Goal: Information Seeking & Learning: Find specific page/section

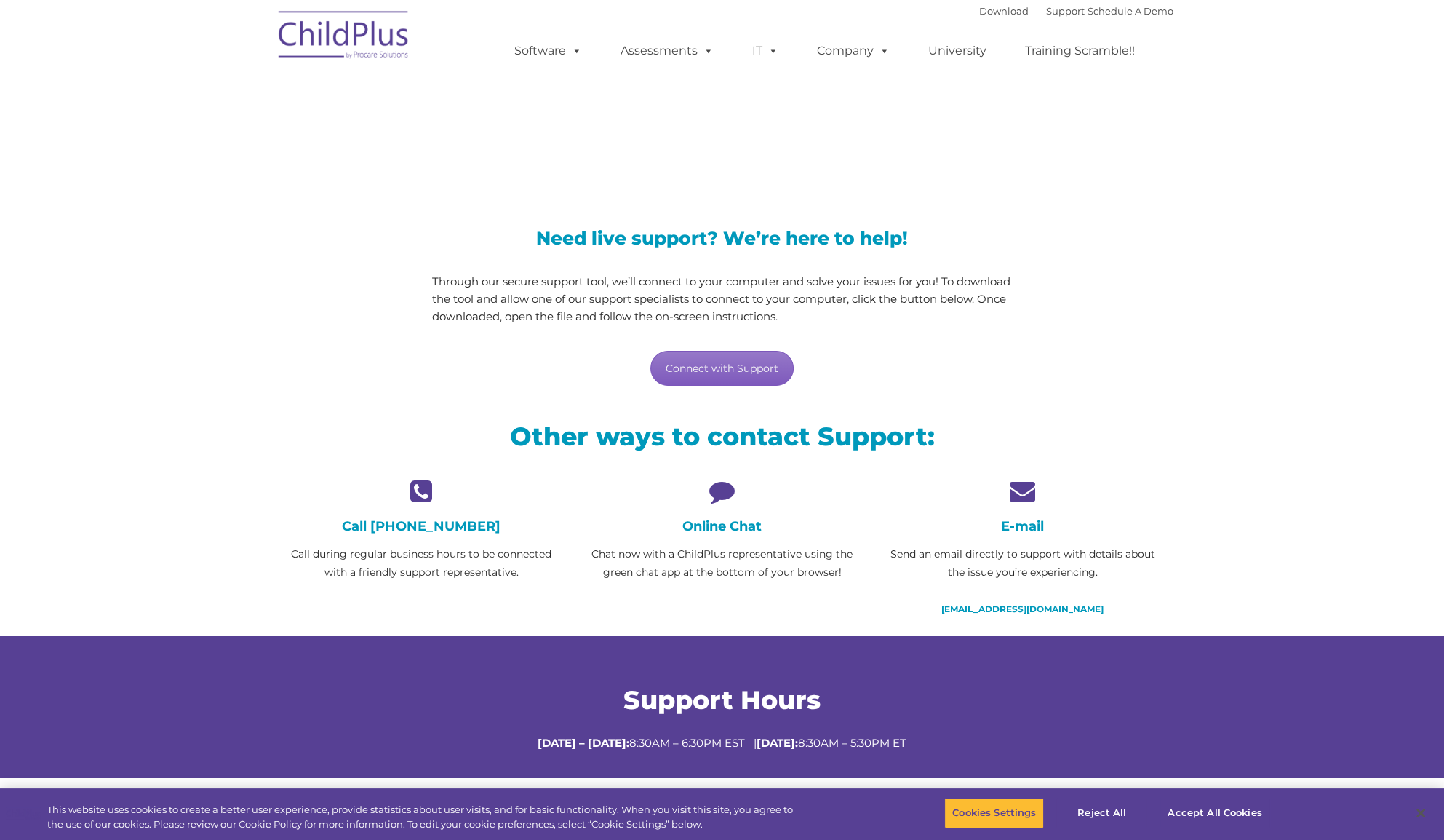
click at [698, 366] on link "Connect with Support" at bounding box center [722, 367] width 144 height 34
click at [1340, 291] on section "LiveSupport with SplashTop Need live support? We’re here to help! Through our s…" at bounding box center [722, 394] width 1444 height 789
click at [1033, 21] on div "Download Support | Schedule A Demo " at bounding box center [1076, 11] width 194 height 22
click at [1046, 10] on link "Support" at bounding box center [1065, 11] width 38 height 12
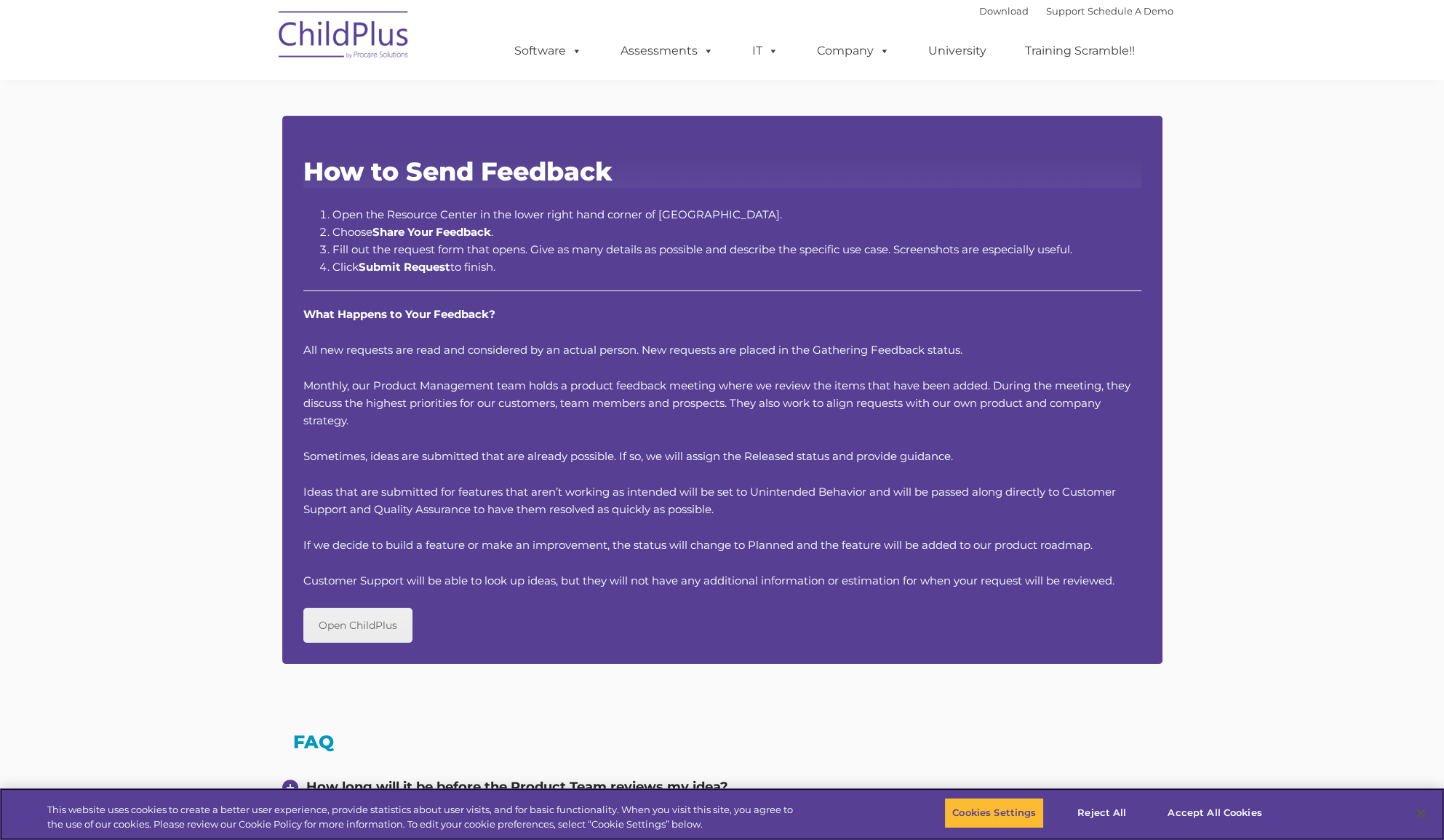
scroll to position [205, 0]
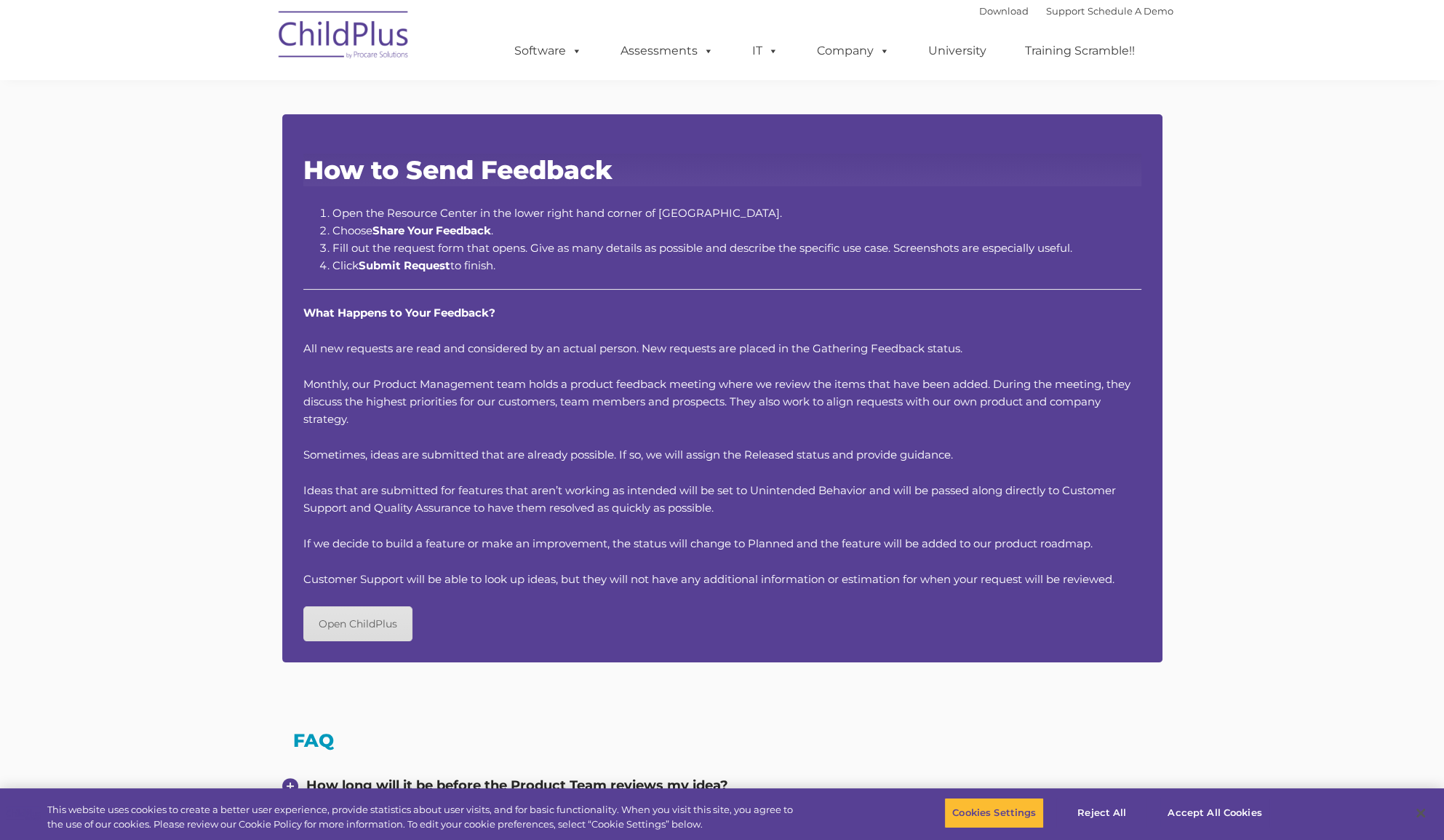
click at [379, 613] on link "Open ChildPlus" at bounding box center [358, 622] width 109 height 34
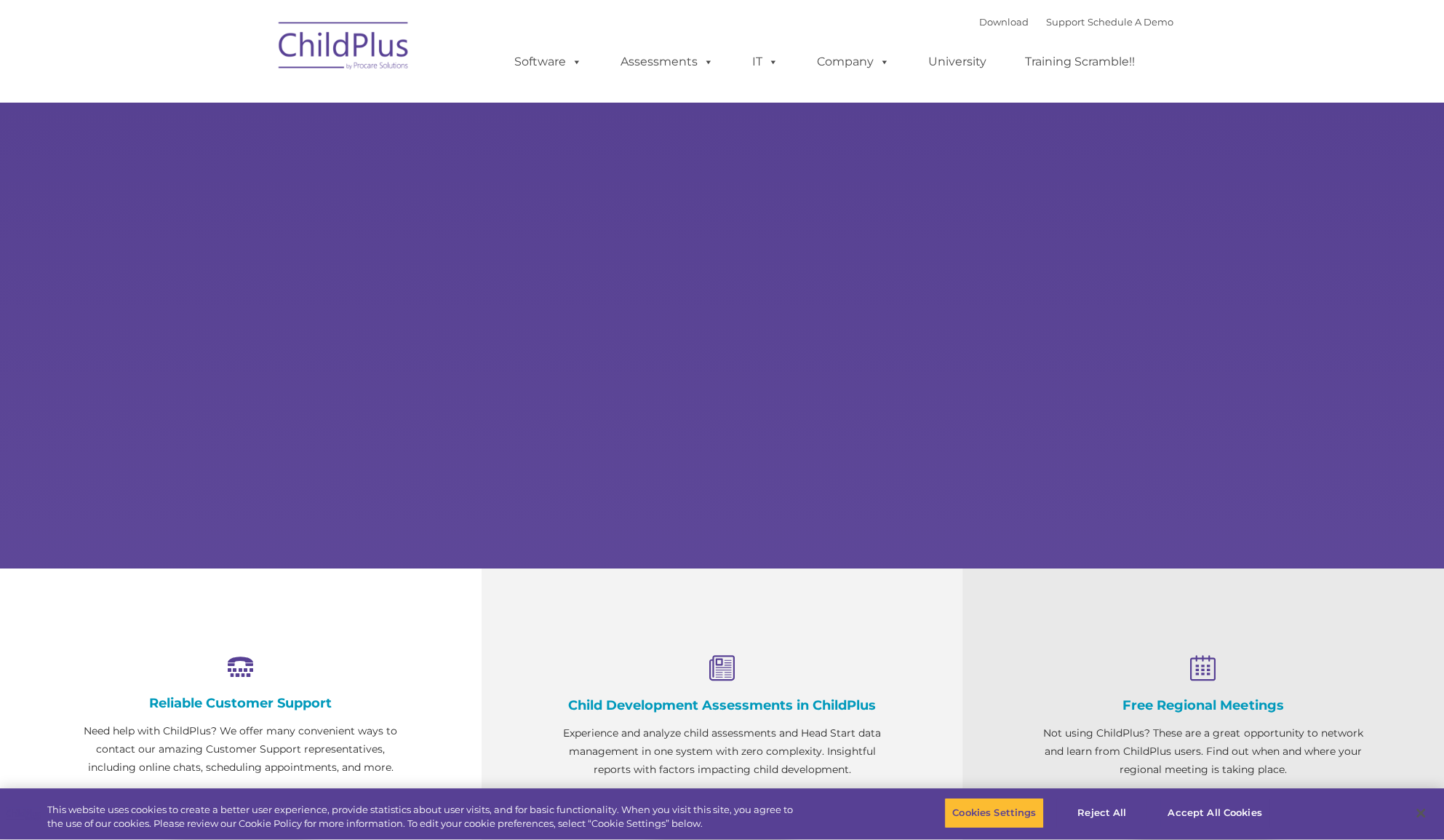
select select "MEDIUM"
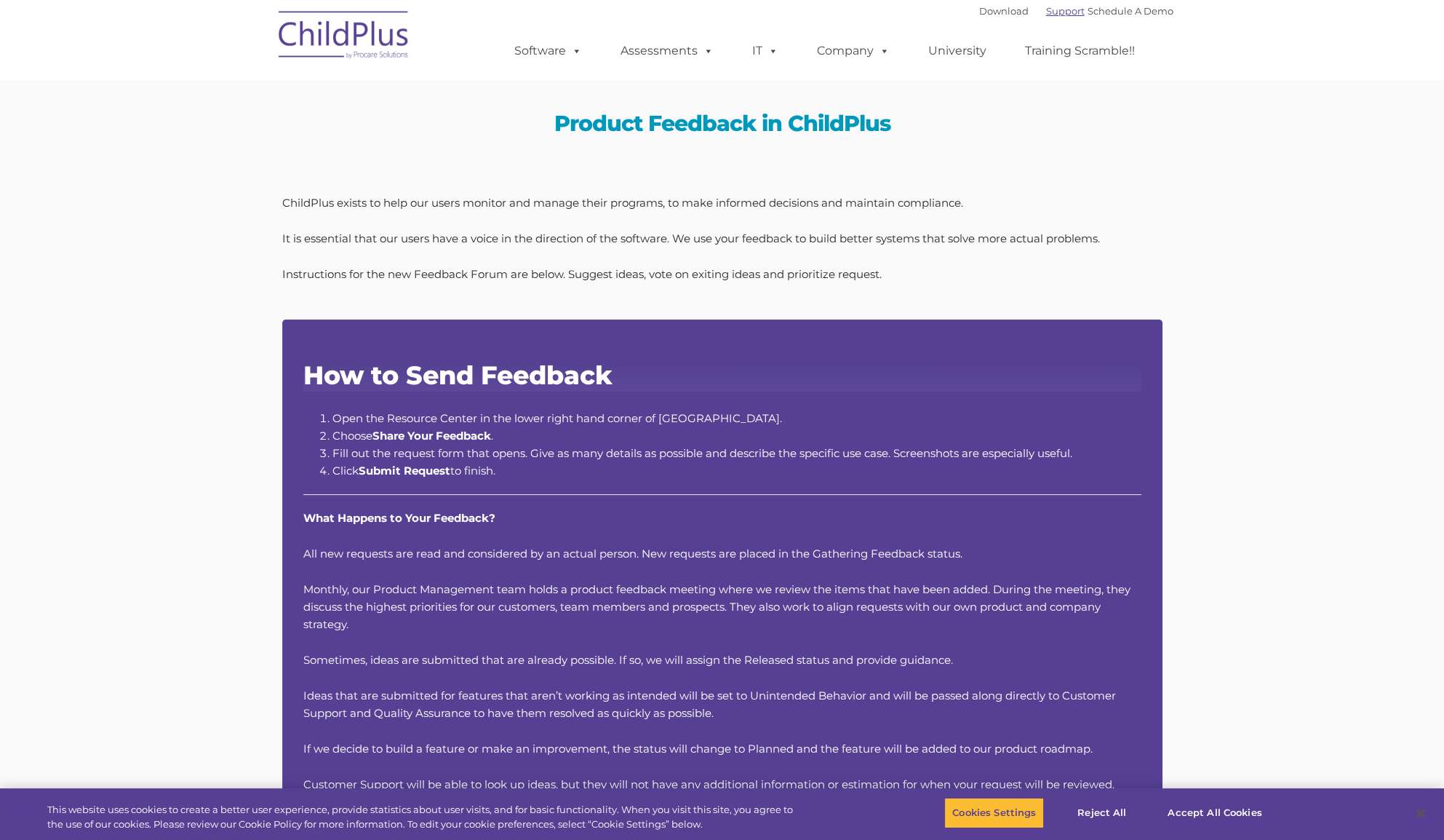
click at [1056, 13] on link "Support" at bounding box center [1065, 11] width 38 height 12
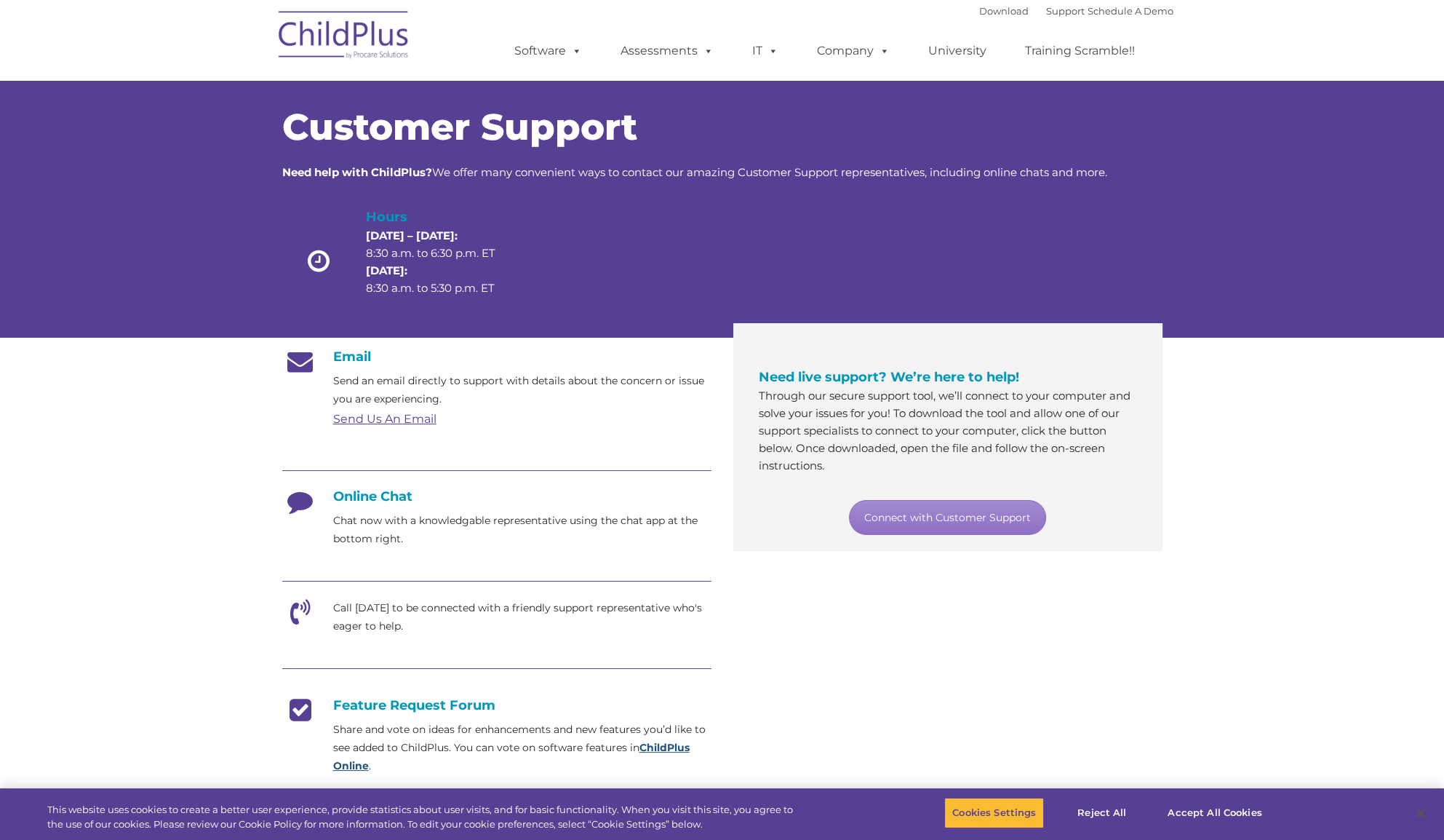
click at [344, 764] on strong "ChildPlus Online" at bounding box center [511, 756] width 357 height 32
